Goal: Information Seeking & Learning: Learn about a topic

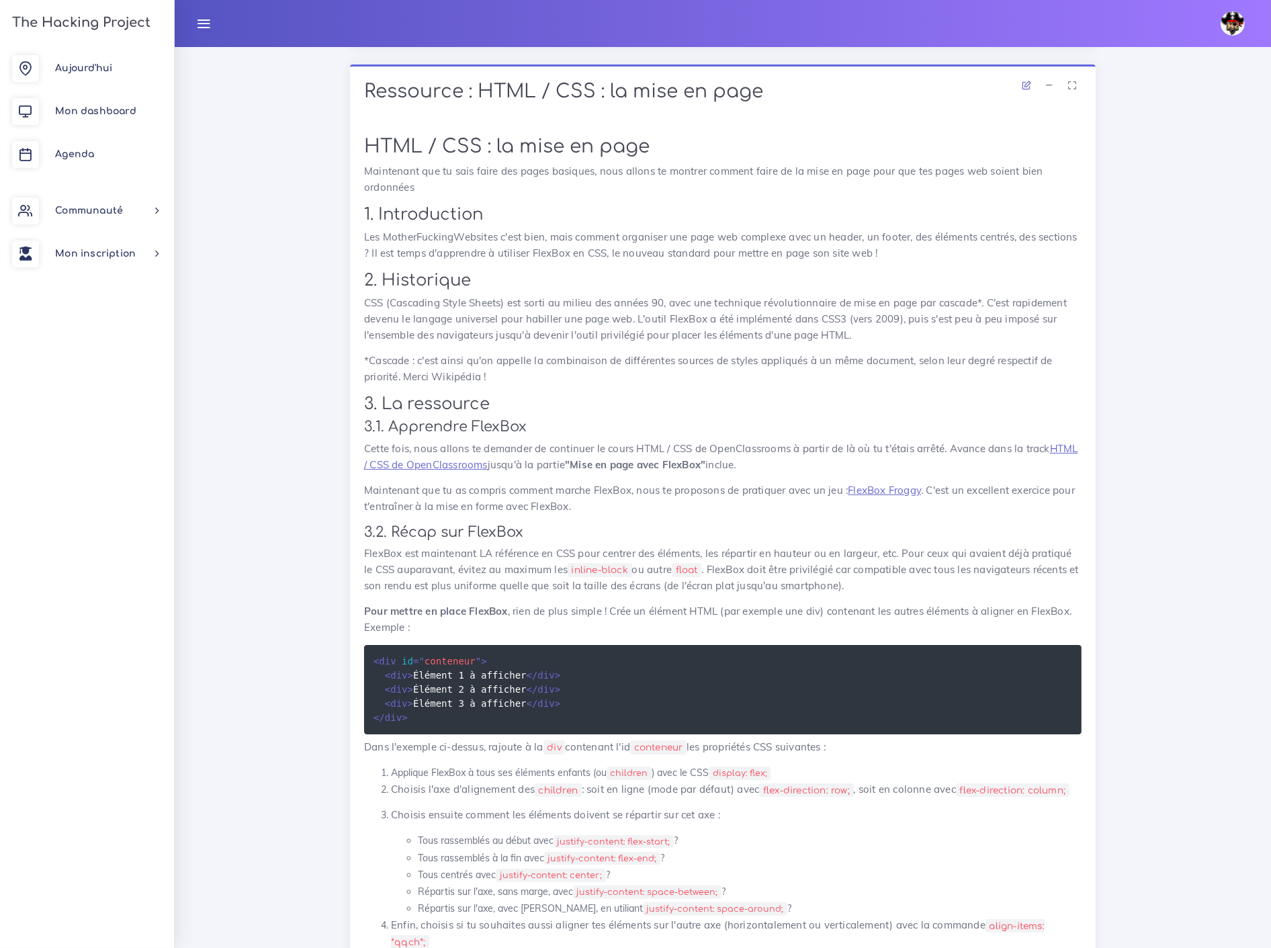
scroll to position [5618, 0]
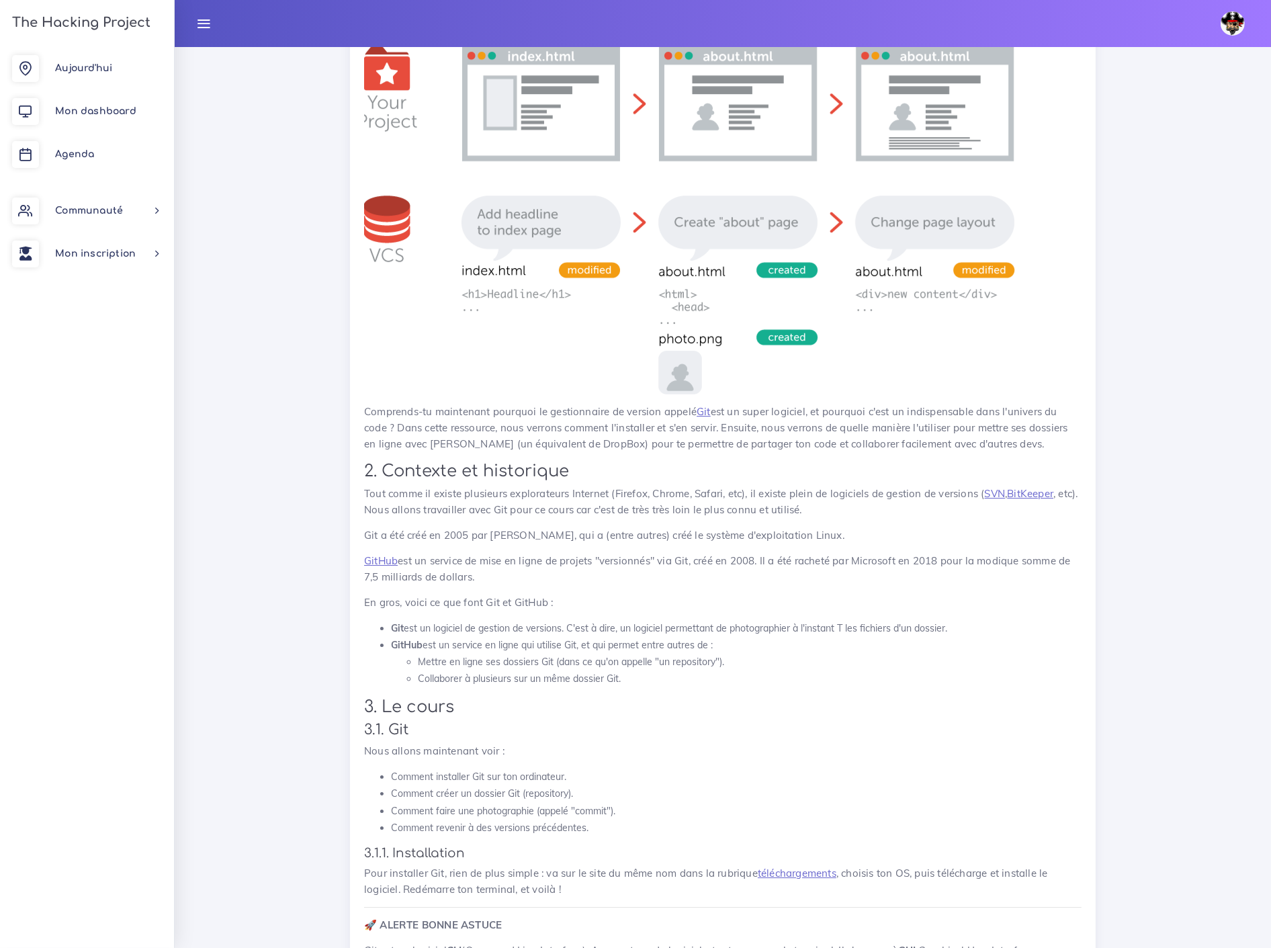
scroll to position [10576, 0]
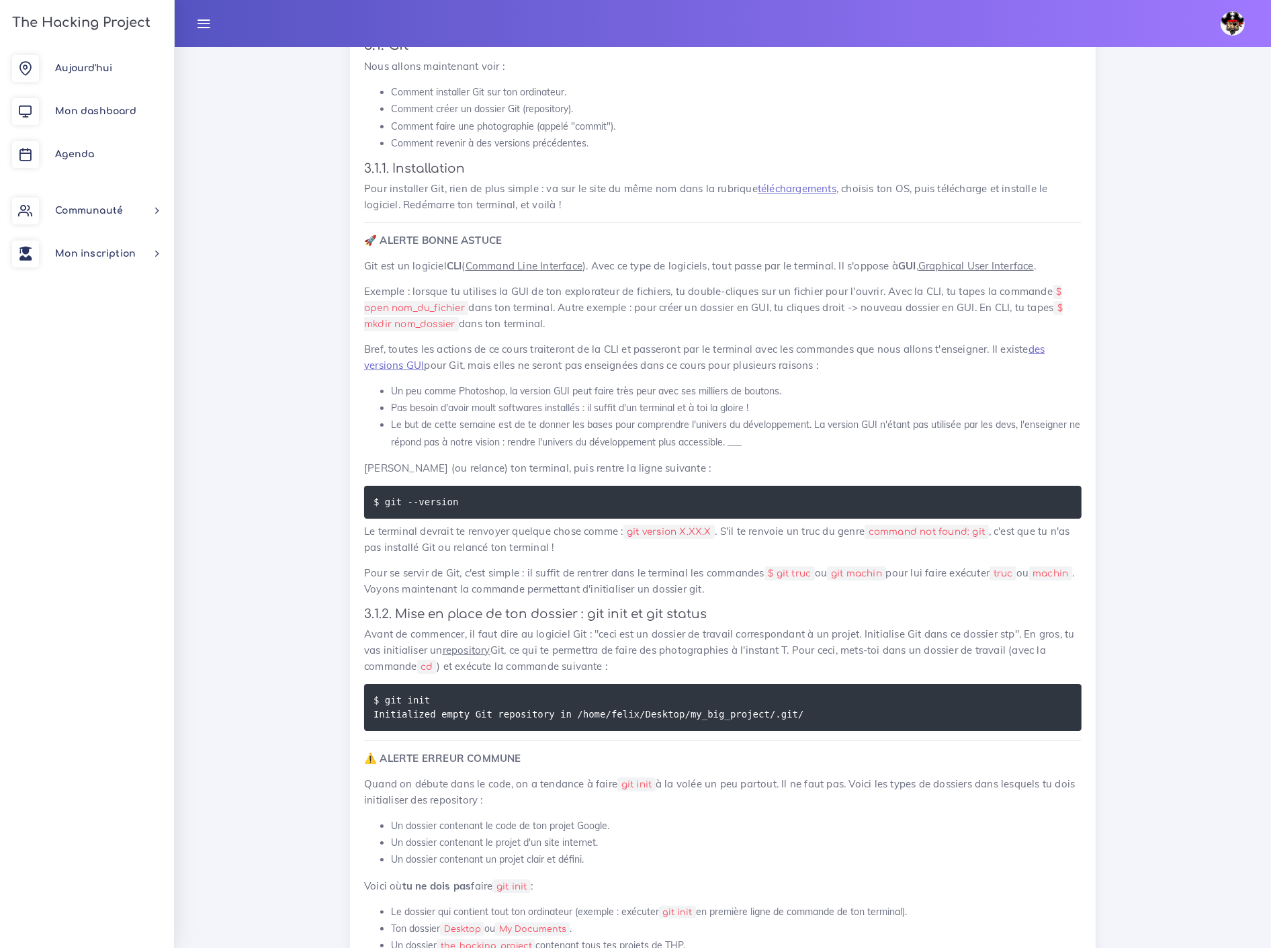
scroll to position [11248, 0]
drag, startPoint x: 385, startPoint y: 316, endPoint x: 451, endPoint y: 320, distance: 66.0
copy code "rm -rf .git"
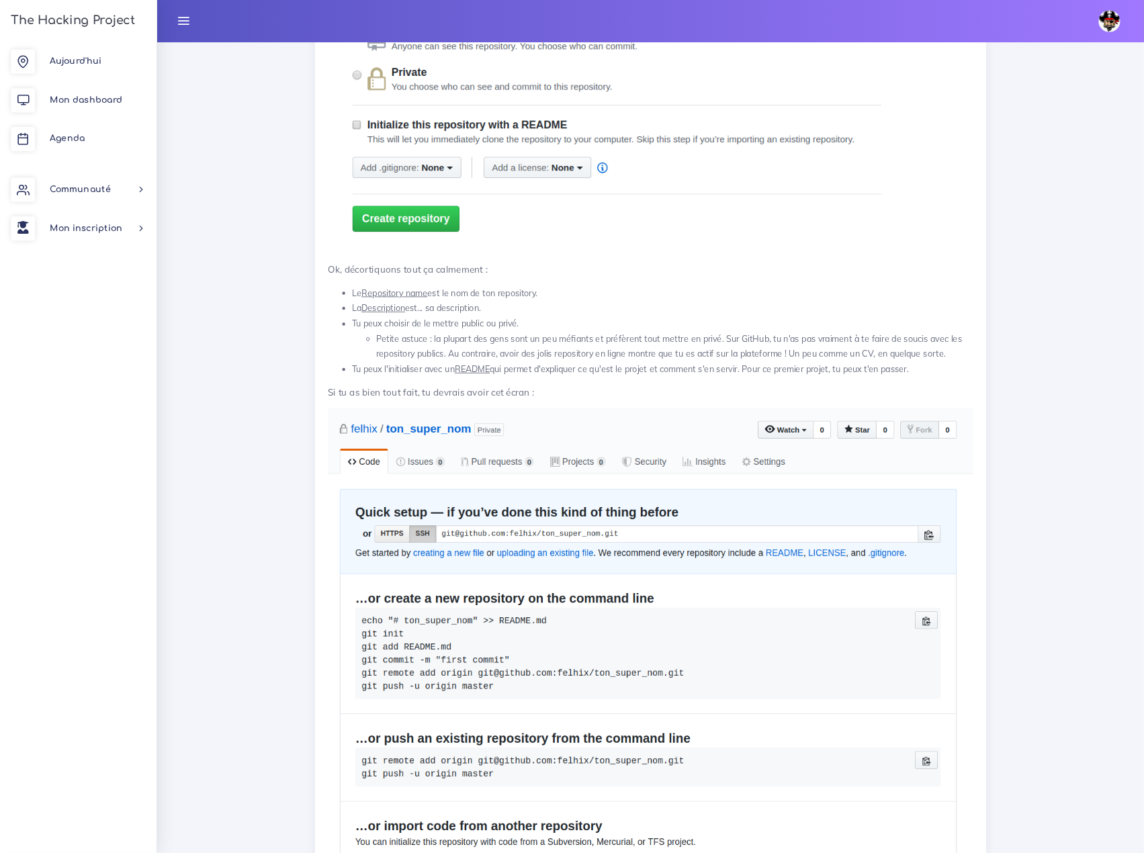
scroll to position [17996, 0]
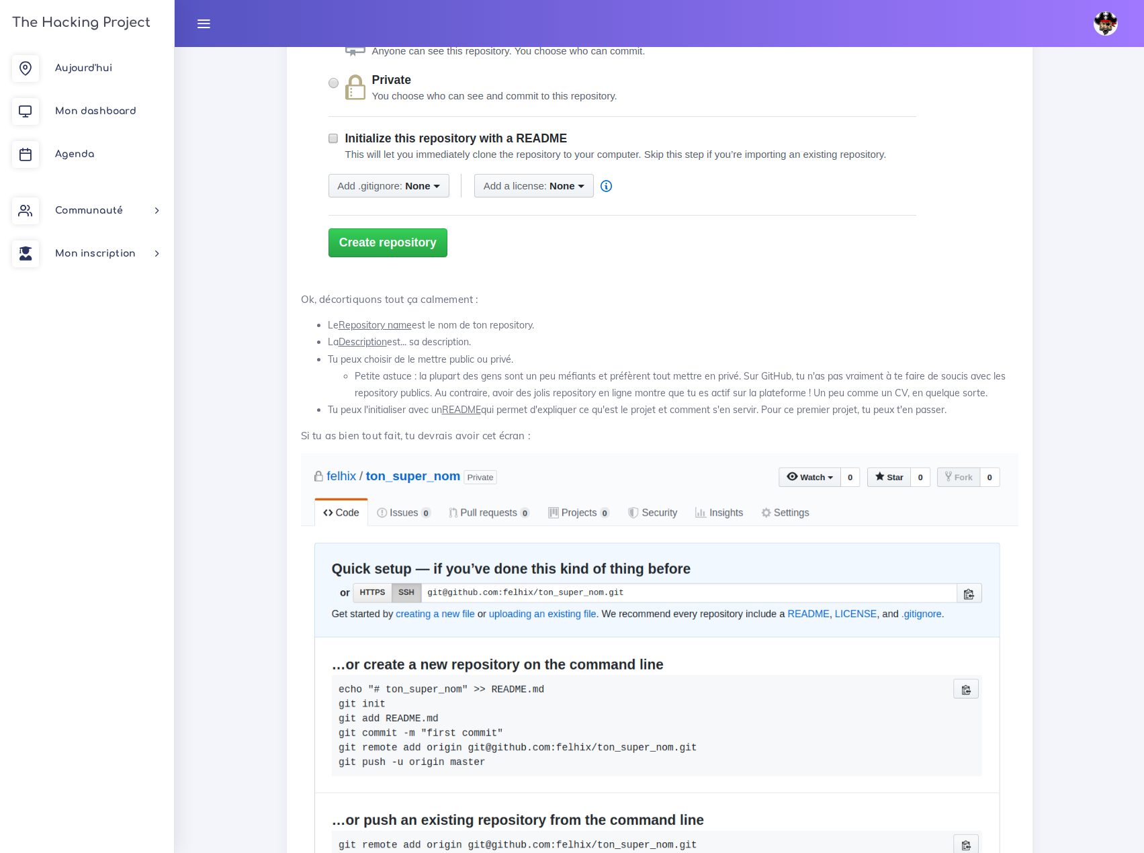
drag, startPoint x: 766, startPoint y: 3, endPoint x: 1067, endPoint y: 559, distance: 632.5
drag, startPoint x: 652, startPoint y: 289, endPoint x: 709, endPoint y: 292, distance: 57.2
copy code "git remote -v"
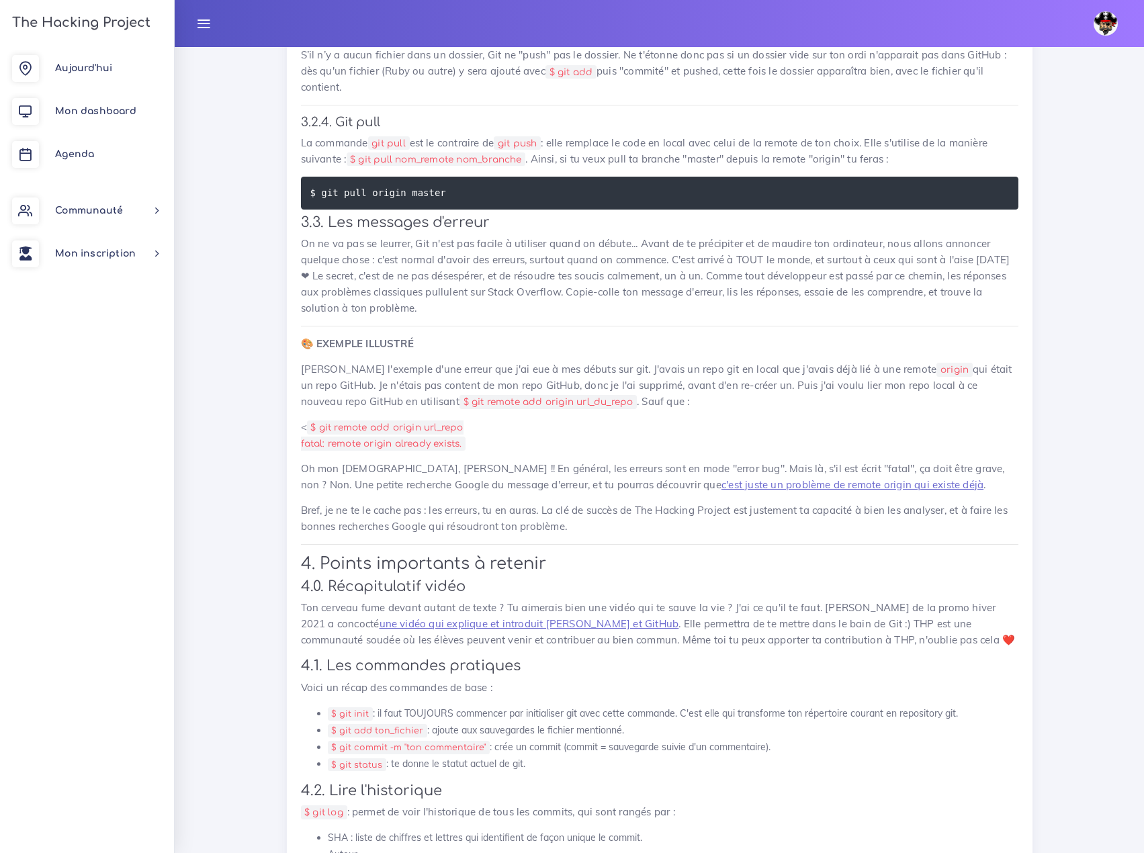
scroll to position [20146, 0]
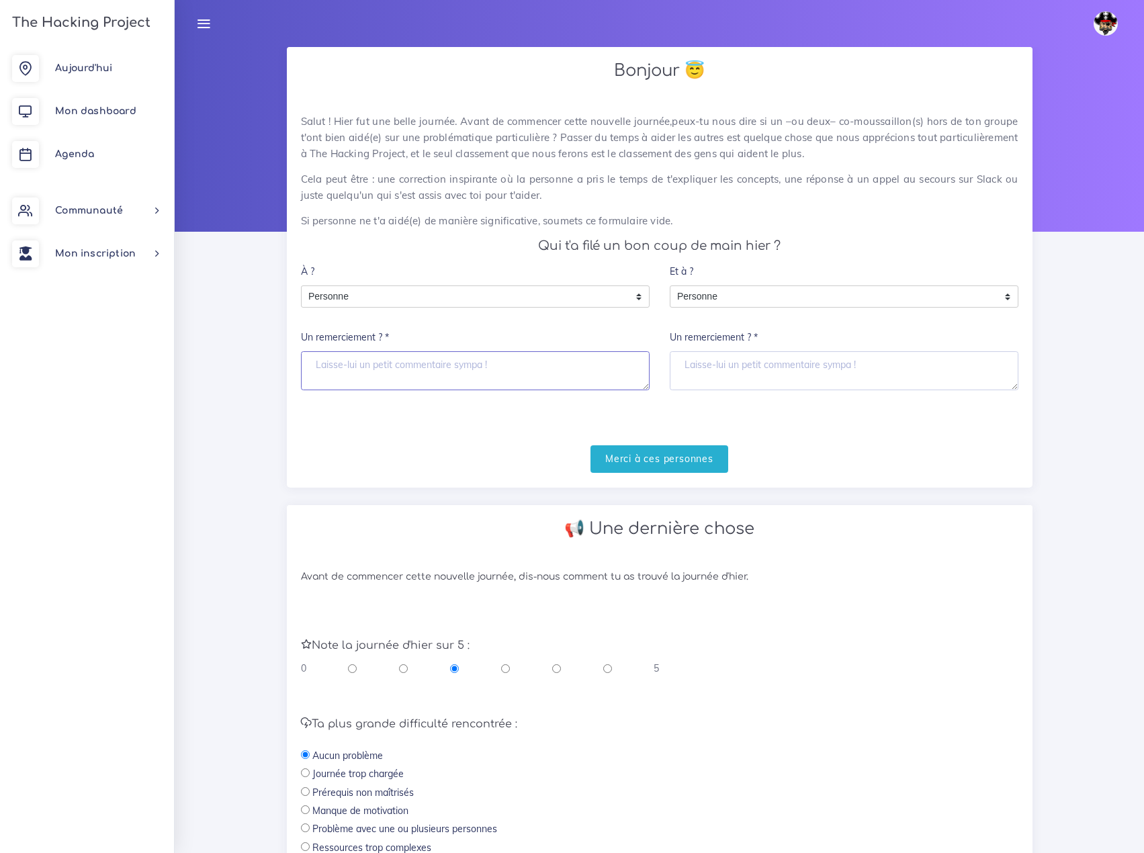
click at [394, 355] on textarea "Un remerciement ? *" at bounding box center [475, 370] width 349 height 39
type textarea "merci à tout le monde"
click at [668, 445] on input "Merci à ces personnes" at bounding box center [660, 459] width 138 height 28
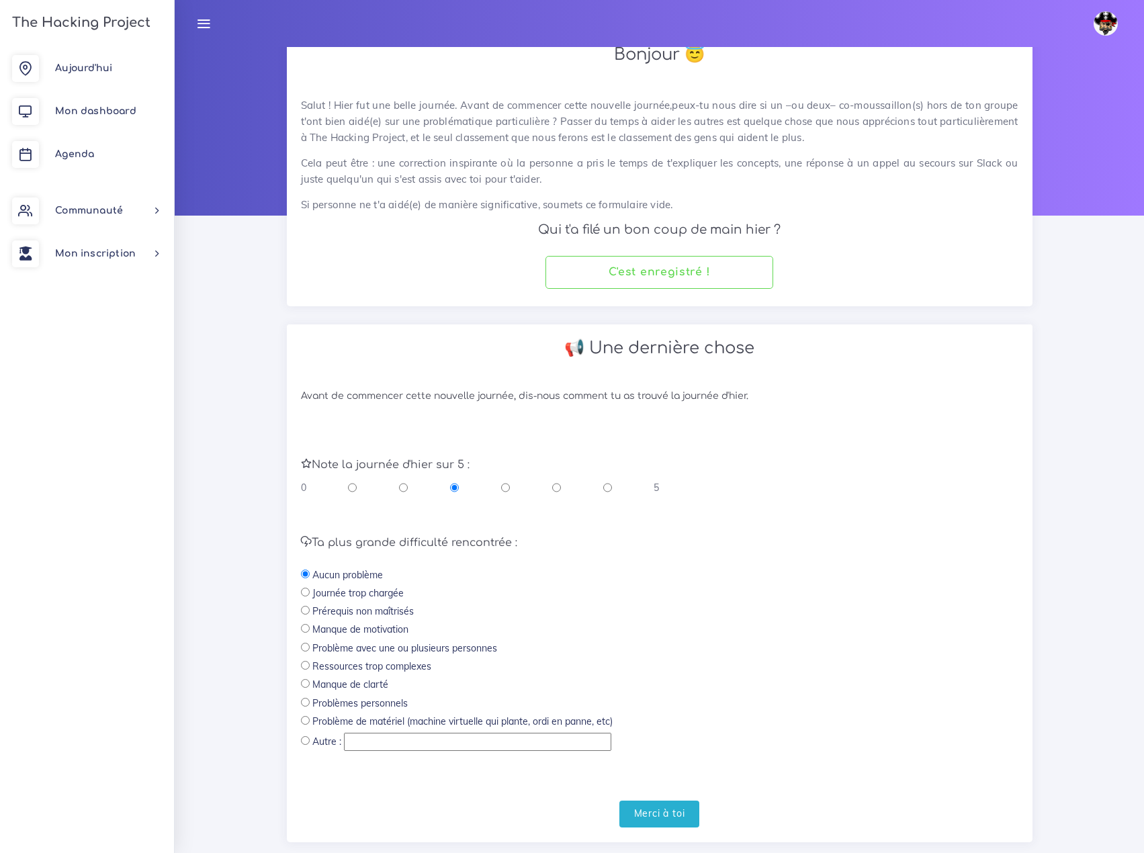
scroll to position [29, 0]
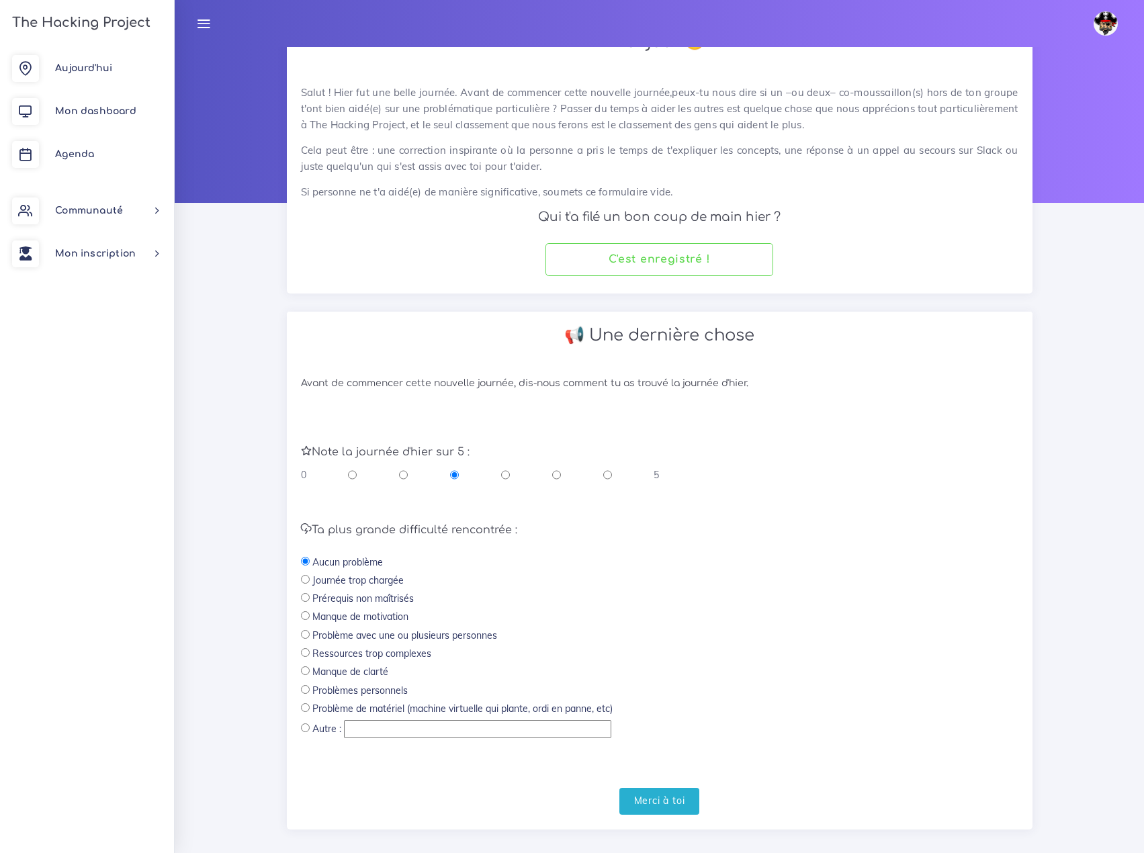
click at [605, 468] on input "radio" at bounding box center [607, 474] width 9 height 13
radio input "true"
click at [661, 788] on input "Merci à toi" at bounding box center [659, 802] width 81 height 28
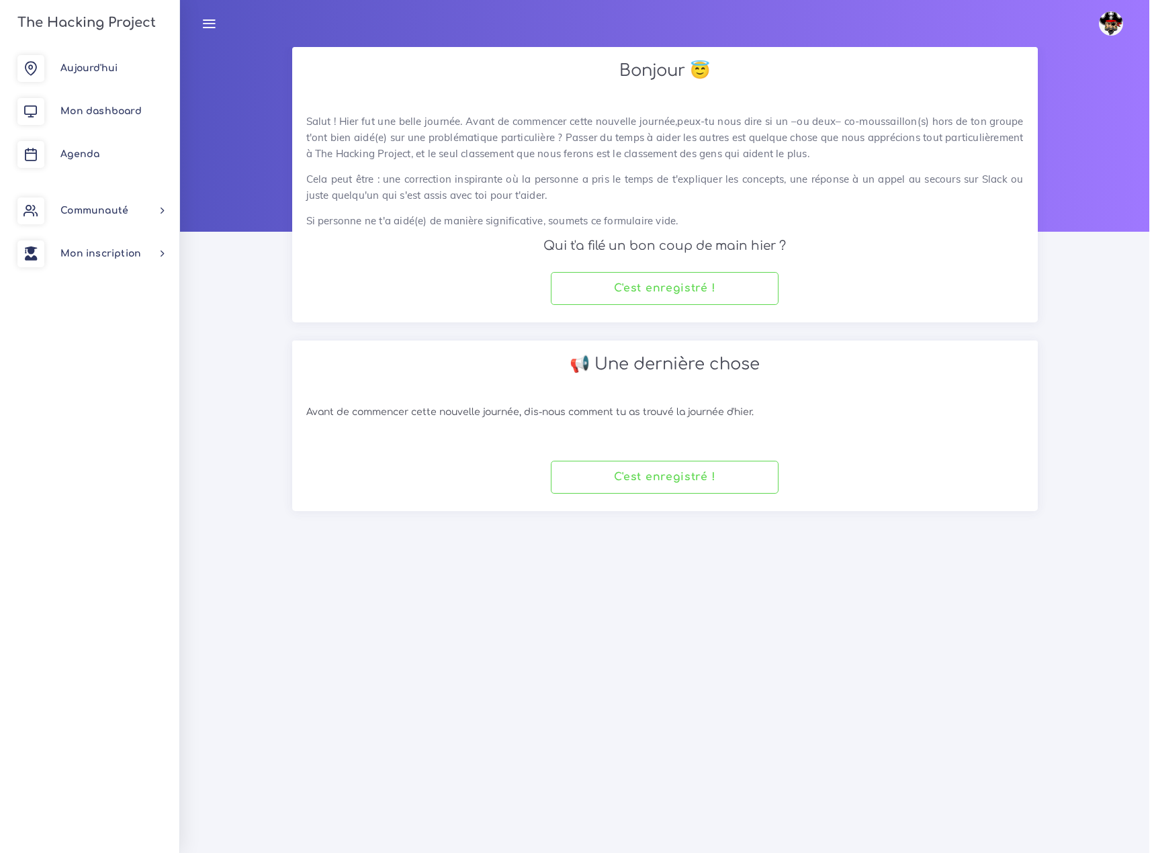
scroll to position [0, 0]
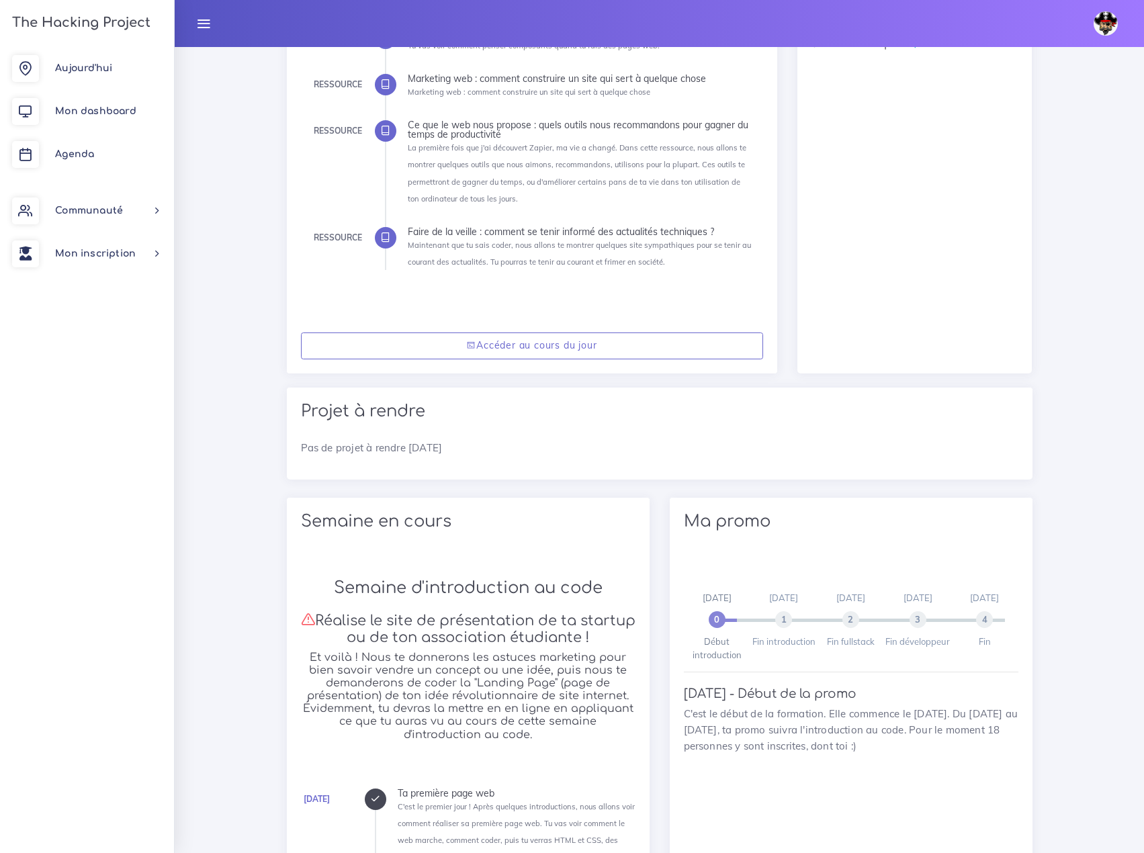
scroll to position [269, 0]
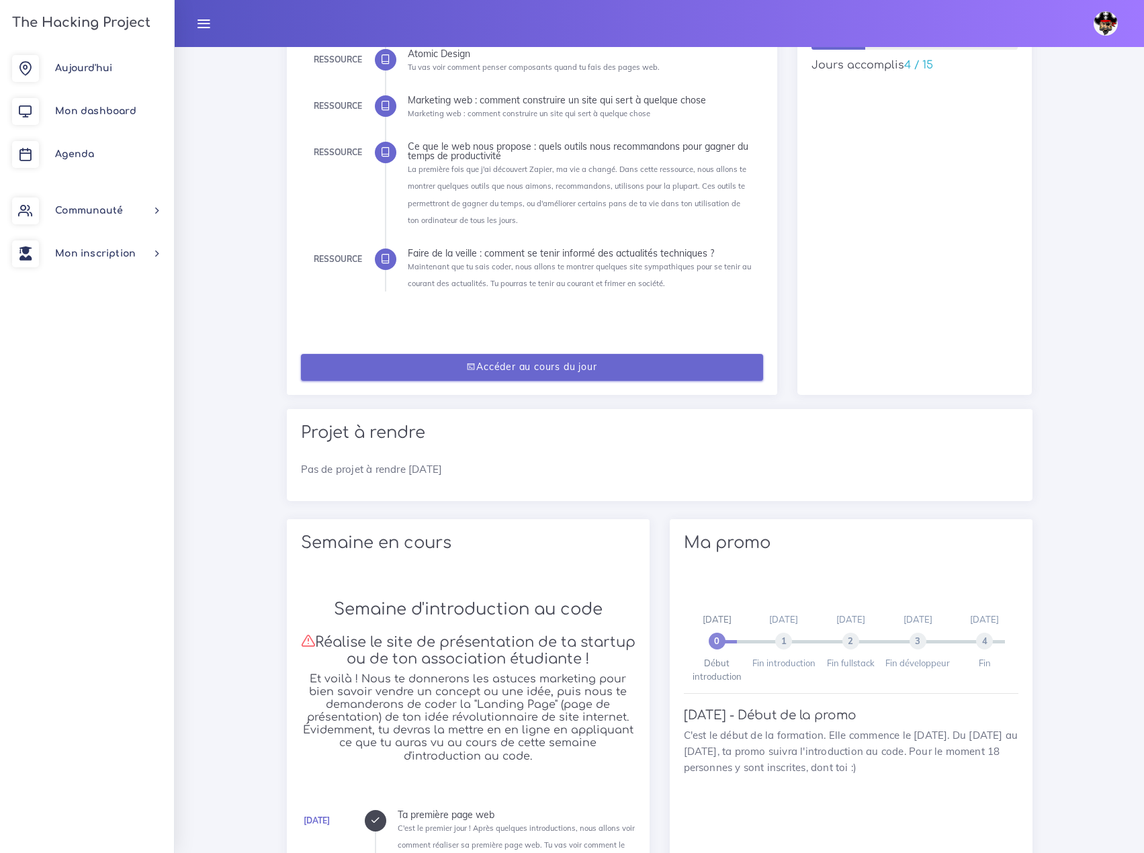
click at [557, 370] on link "Accéder au cours du jour" at bounding box center [532, 368] width 462 height 28
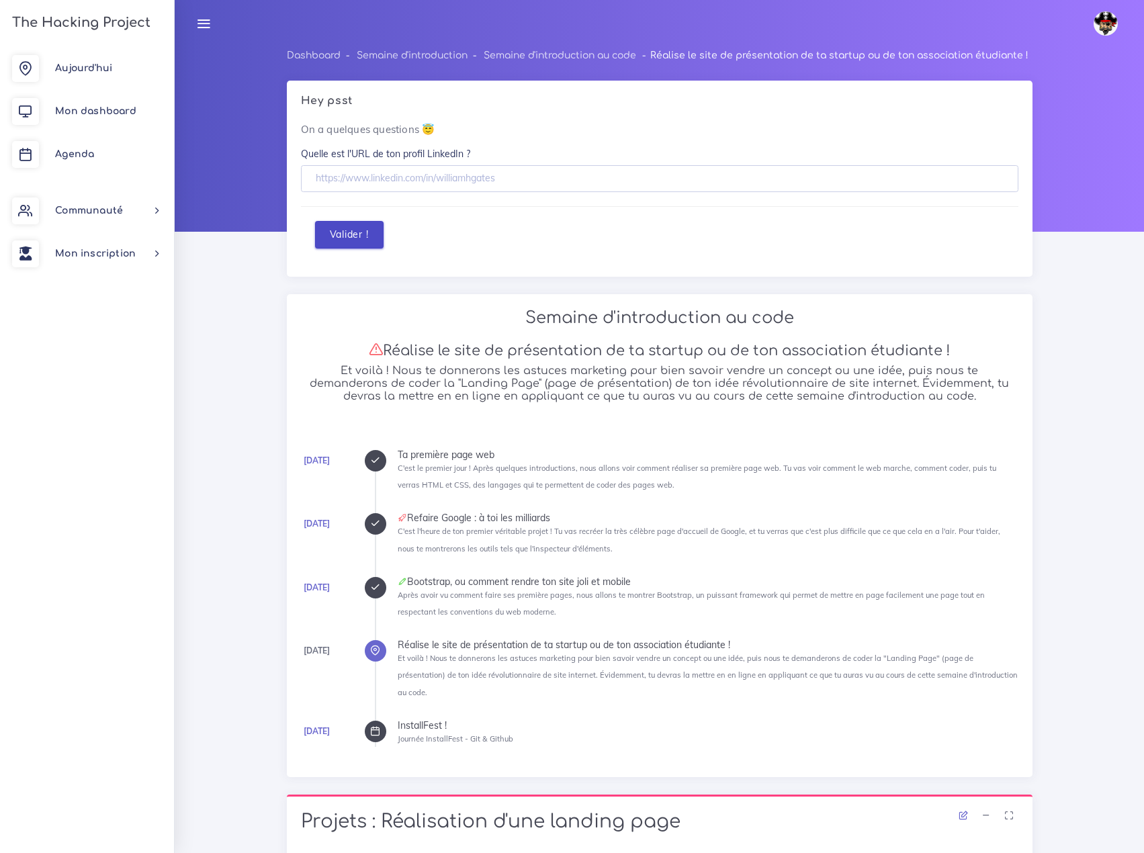
click at [343, 248] on button "Valider !" at bounding box center [349, 235] width 69 height 28
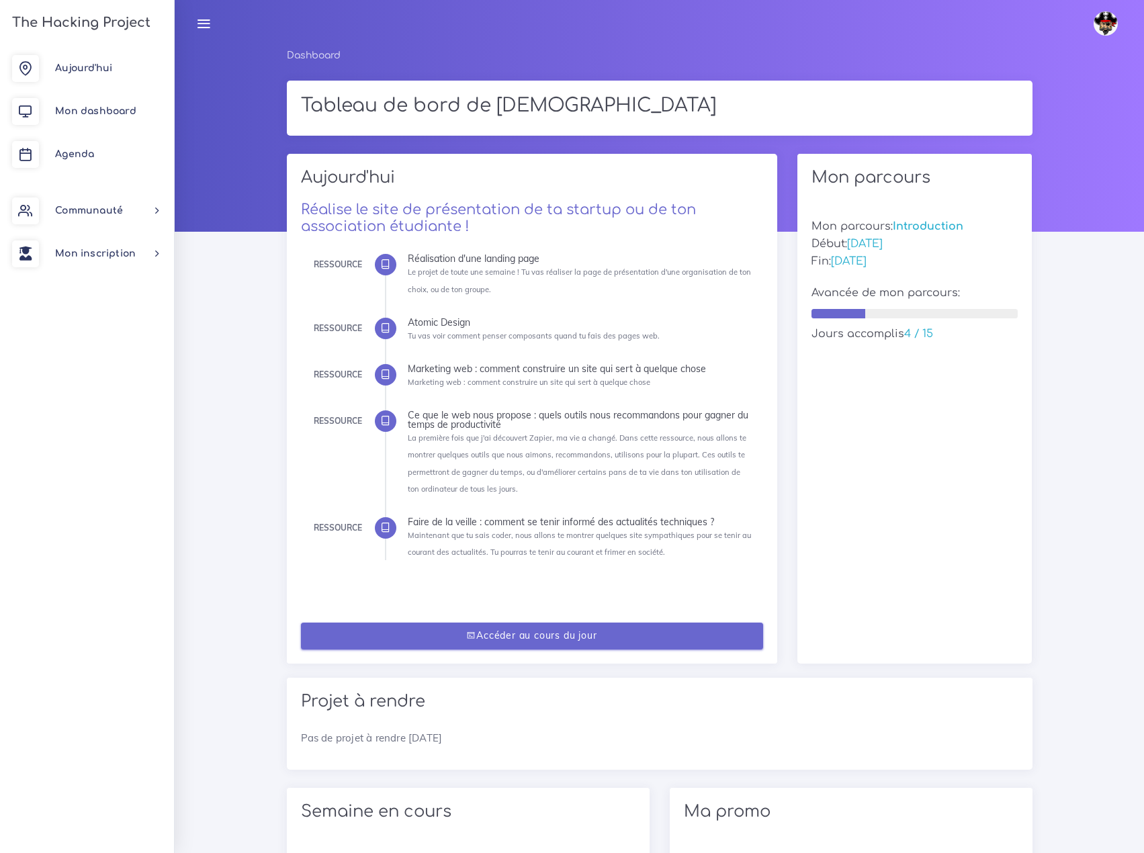
click at [542, 631] on link "Accéder au cours du jour" at bounding box center [532, 637] width 462 height 28
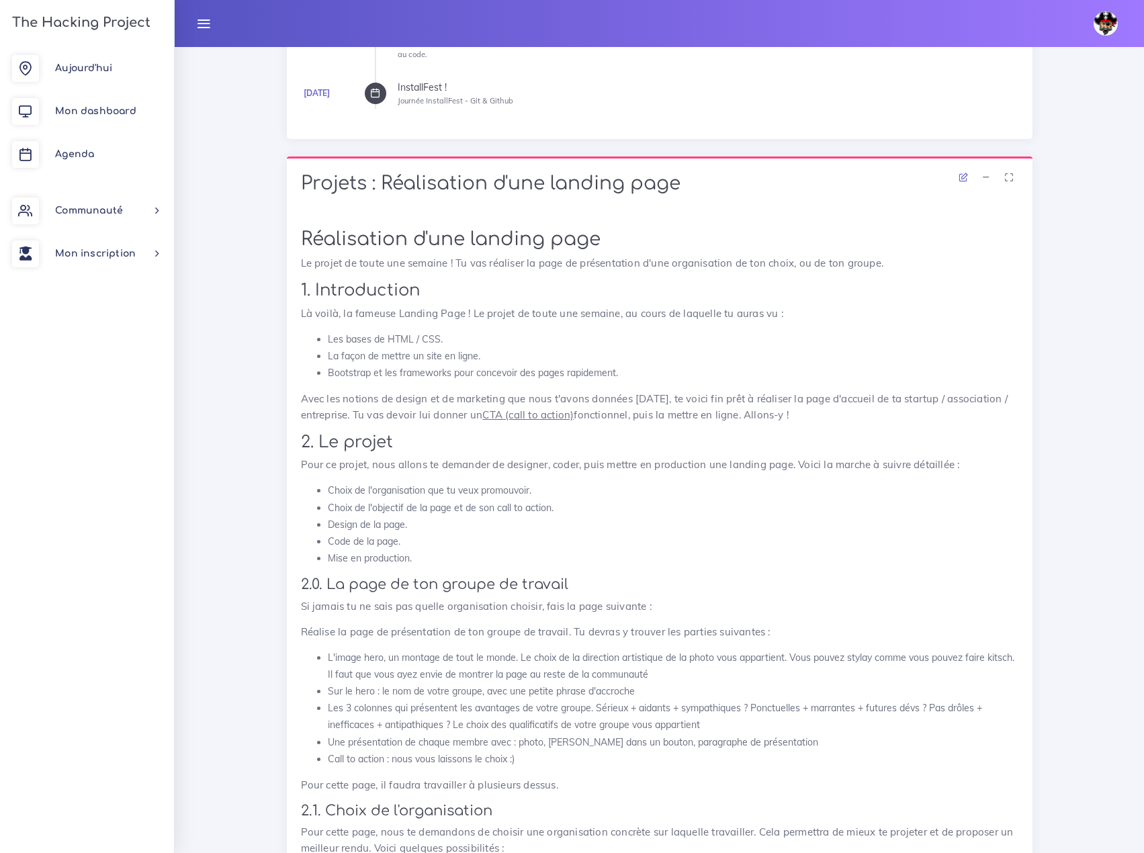
scroll to position [739, 0]
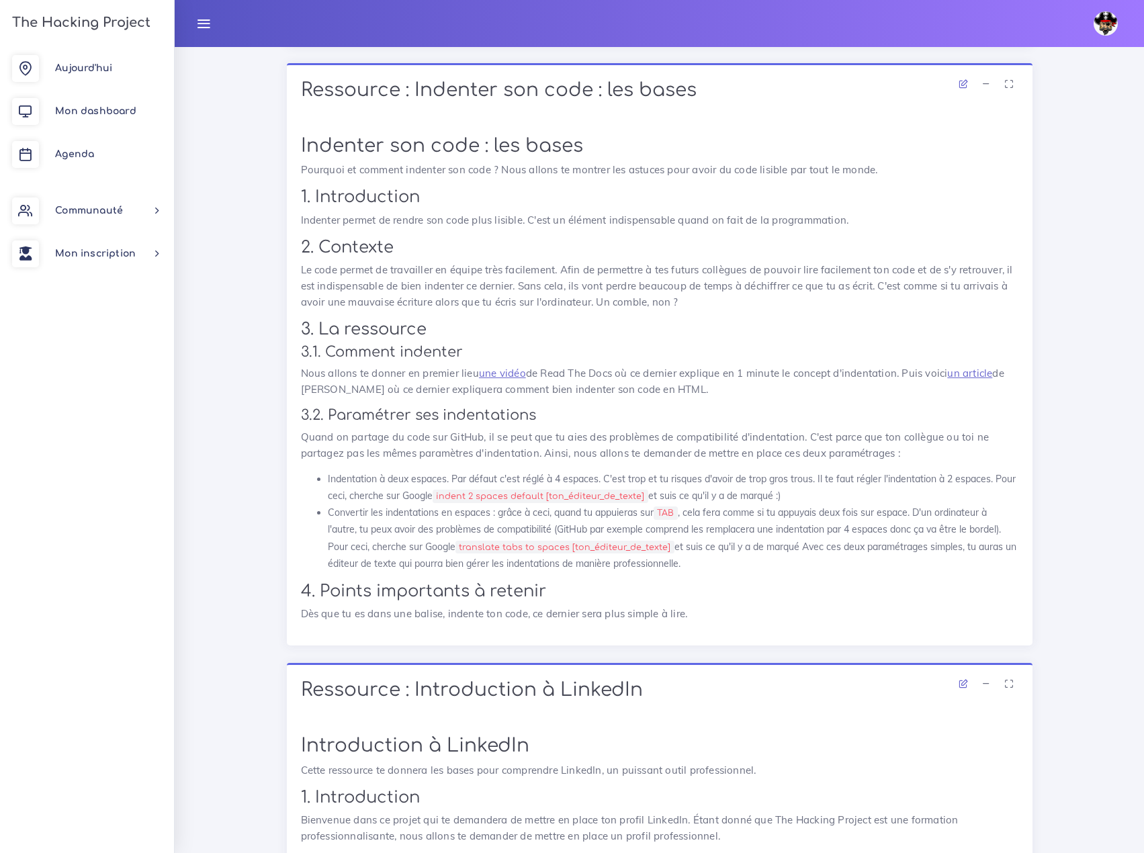
scroll to position [7532, 0]
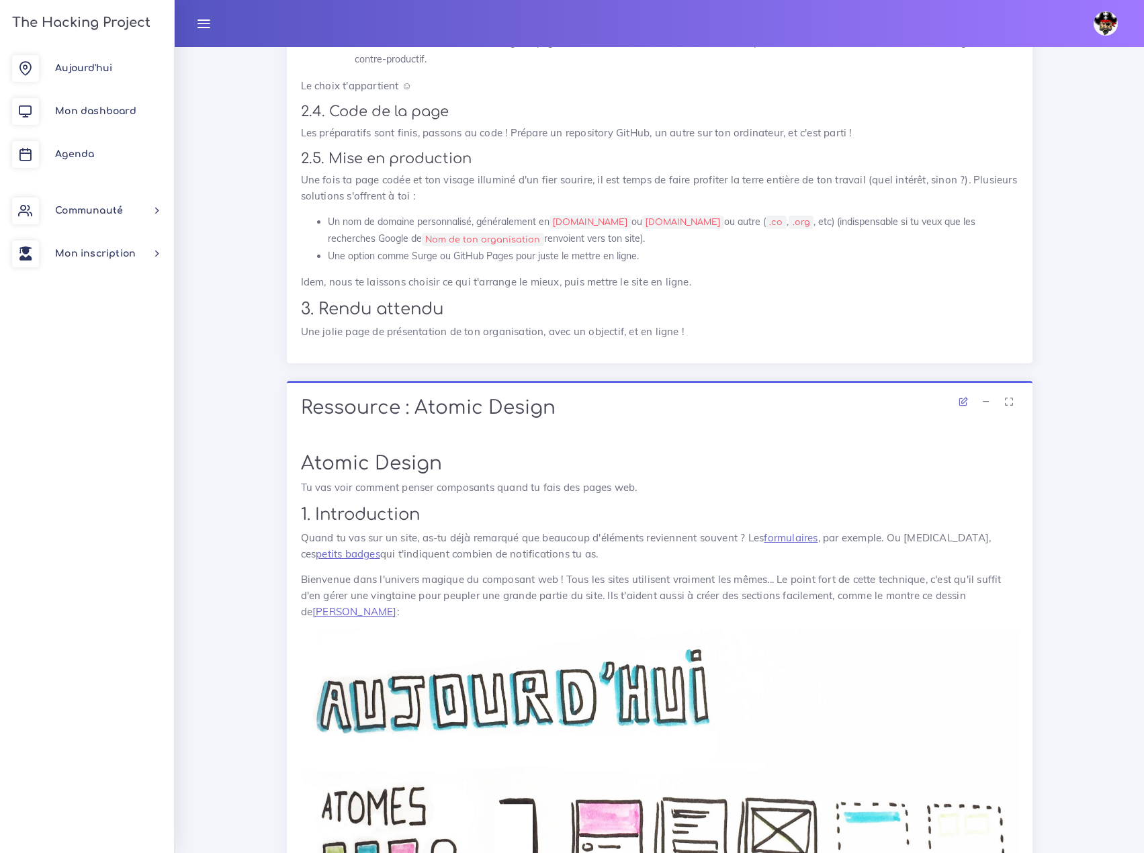
scroll to position [2150, 0]
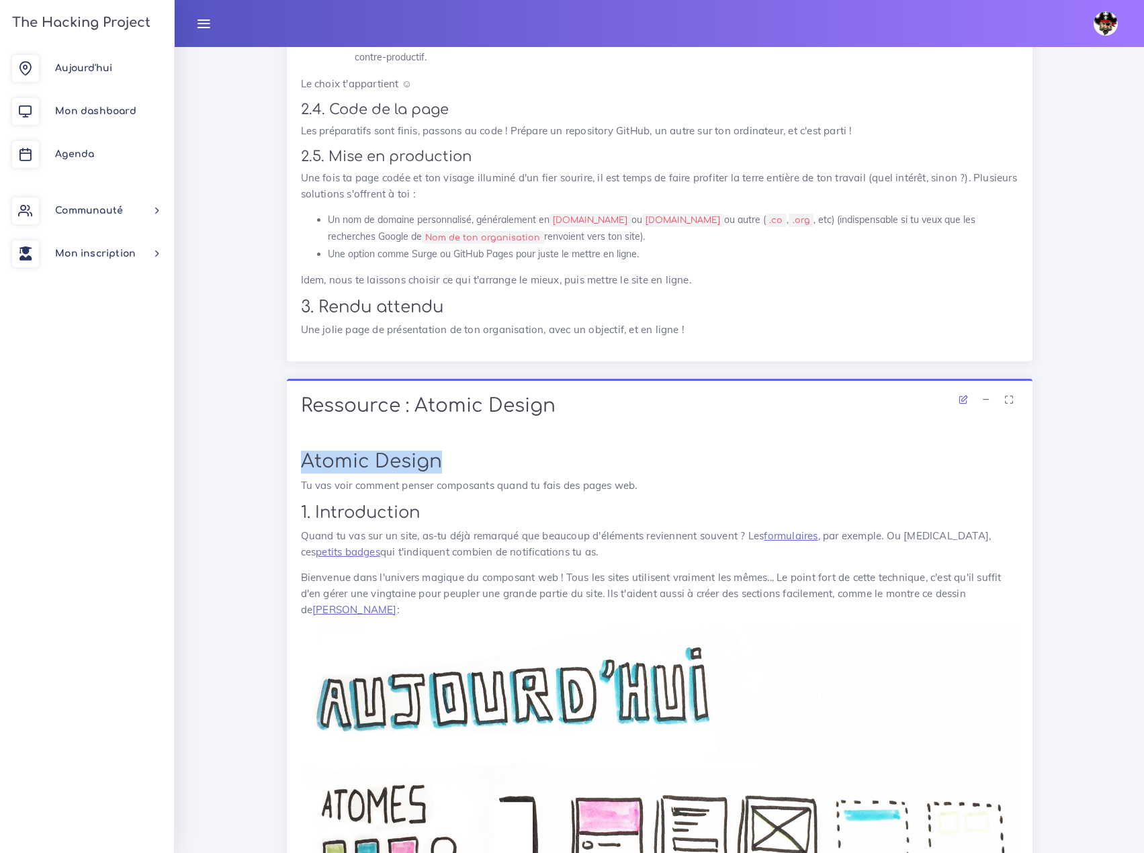
drag, startPoint x: 302, startPoint y: 380, endPoint x: 440, endPoint y: 381, distance: 137.7
click at [440, 451] on h1 "Atomic Design" at bounding box center [660, 462] width 718 height 23
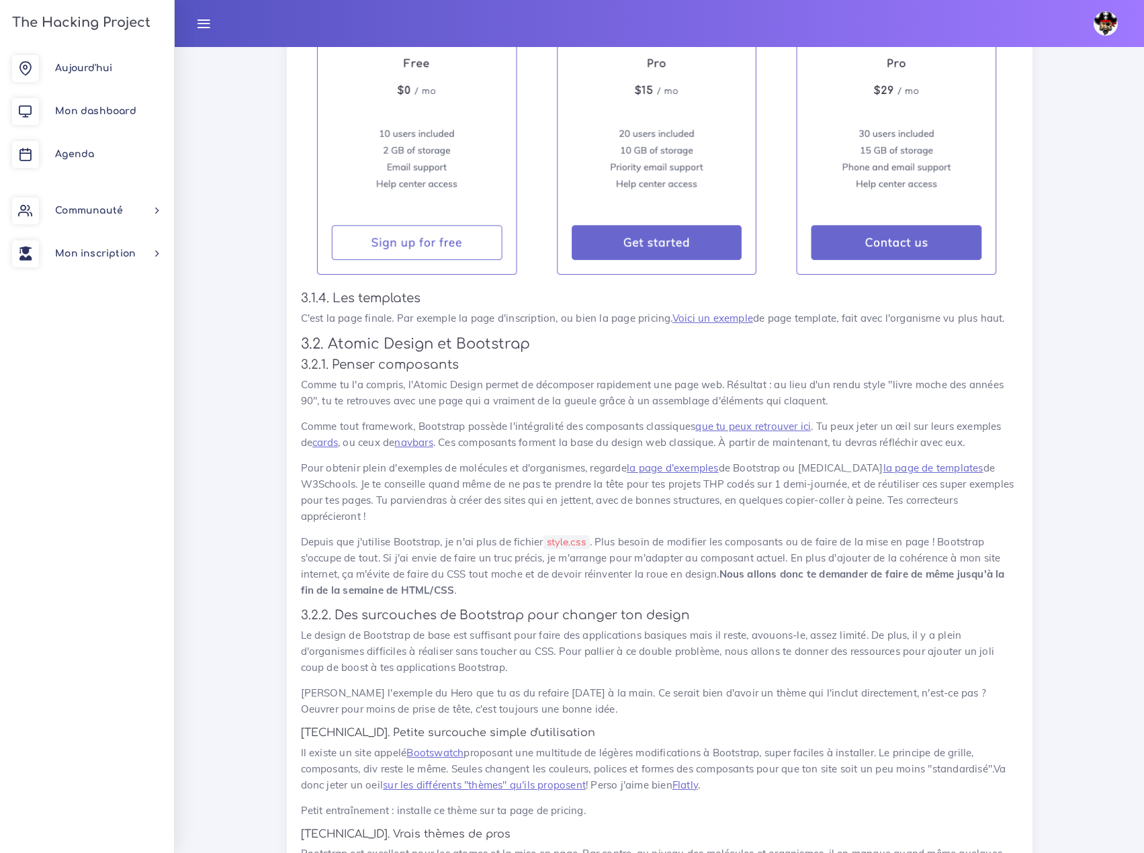
scroll to position [4501, 0]
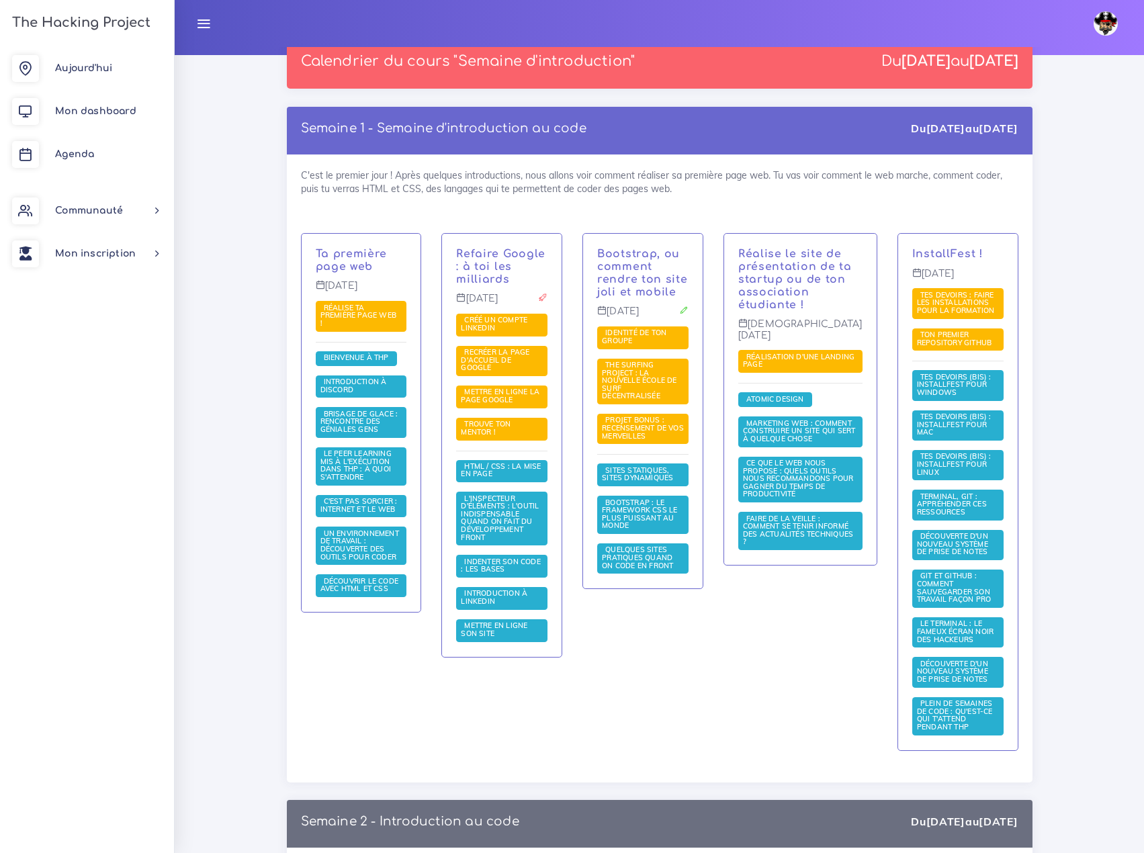
scroll to position [202, 0]
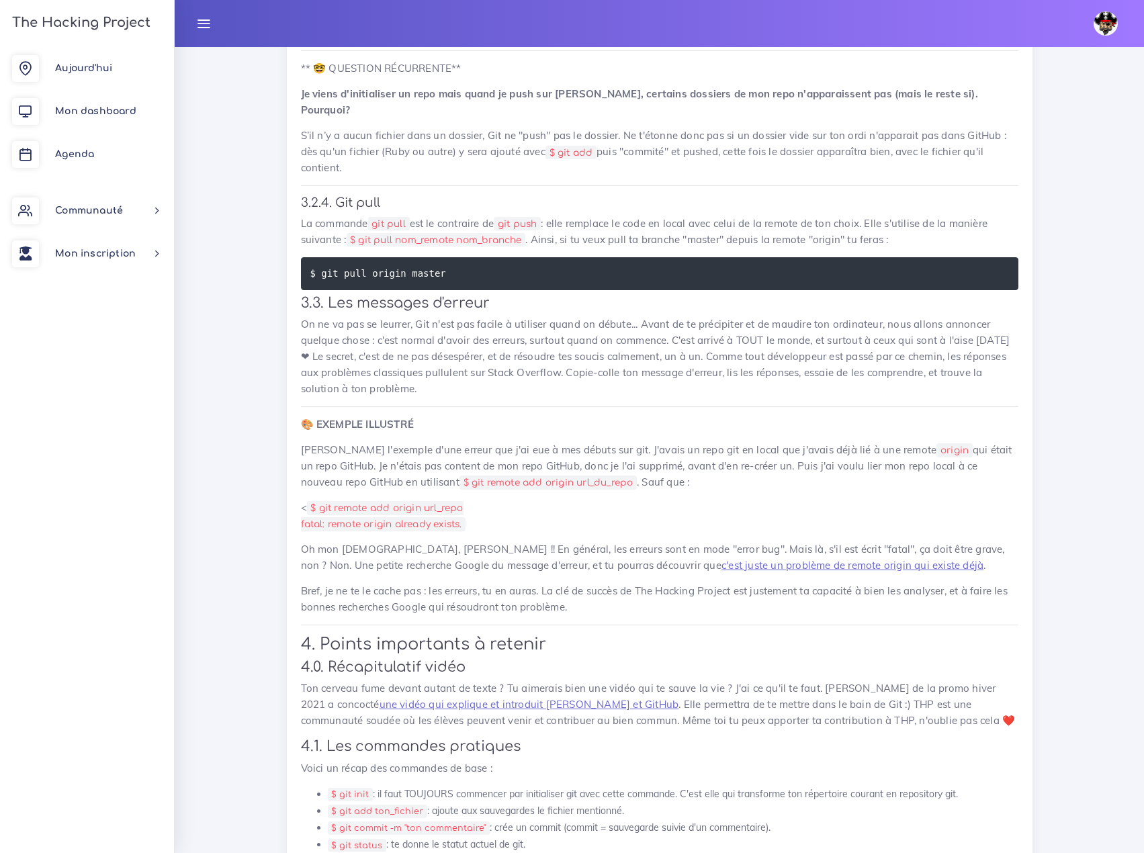
scroll to position [20079, 0]
